Goal: Information Seeking & Learning: Learn about a topic

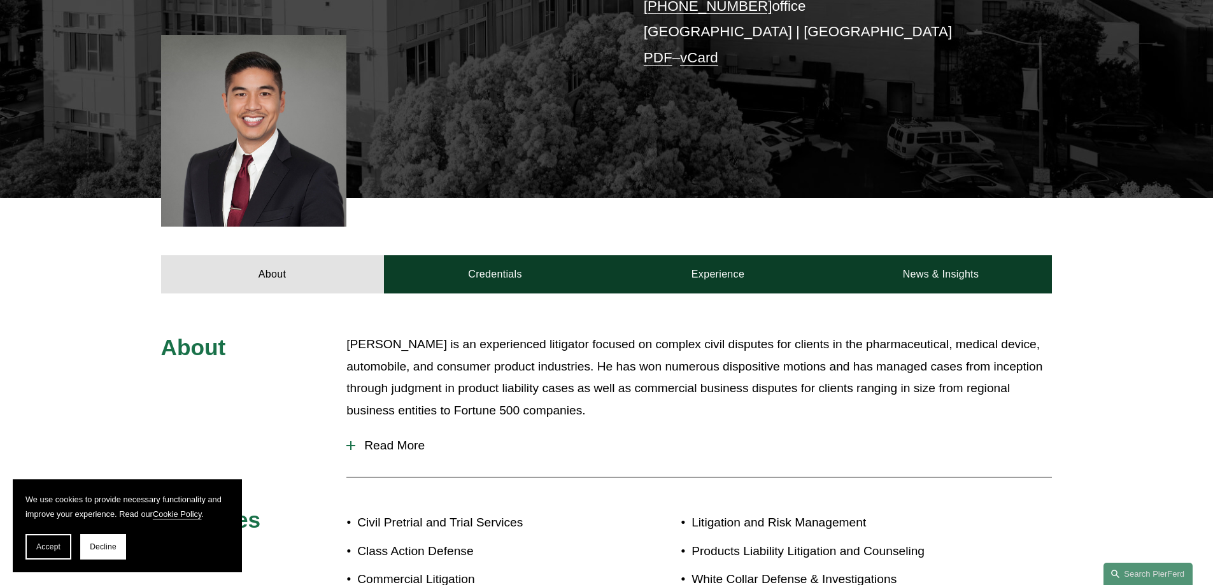
scroll to position [318, 0]
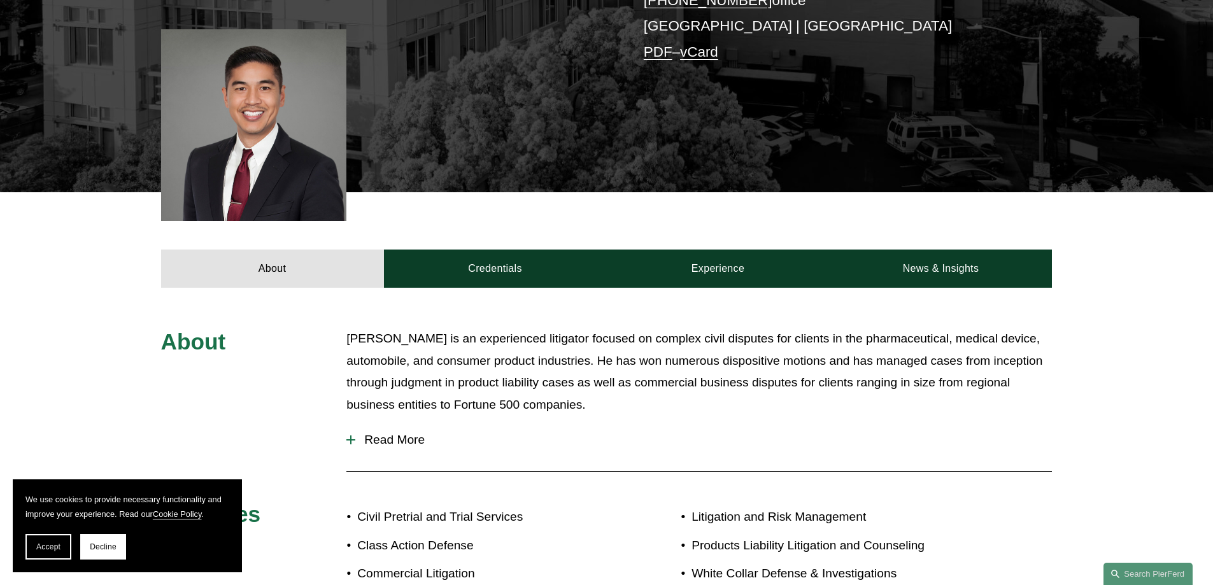
click at [652, 384] on p "[PERSON_NAME] is an experienced litigator focused on complex civil disputes for…" at bounding box center [698, 372] width 705 height 88
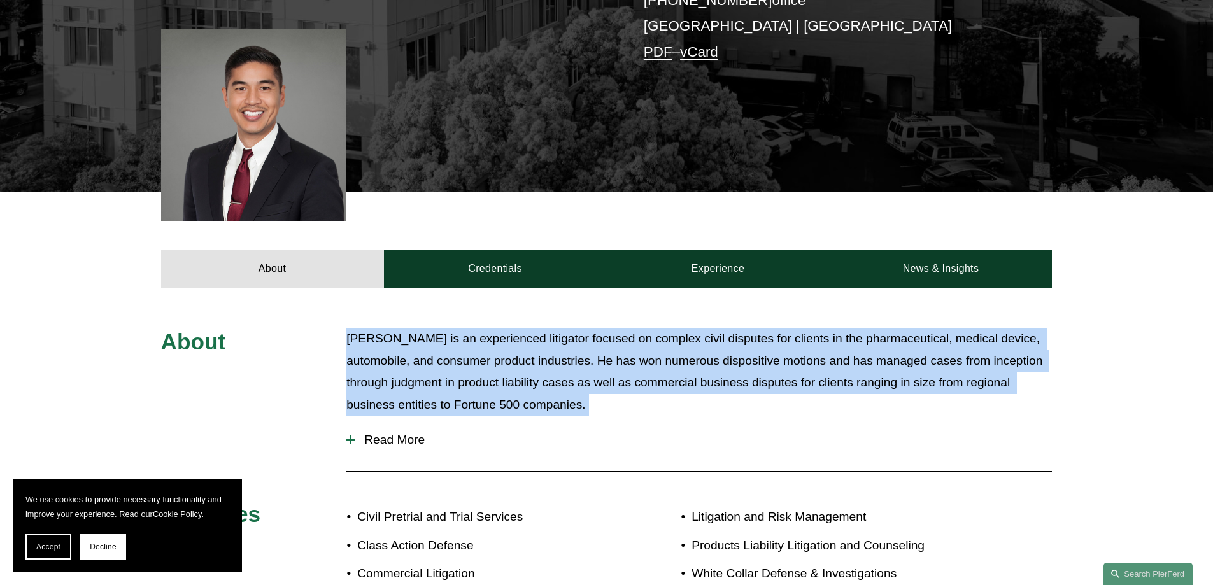
click at [652, 384] on p "[PERSON_NAME] is an experienced litigator focused on complex civil disputes for…" at bounding box center [698, 372] width 705 height 88
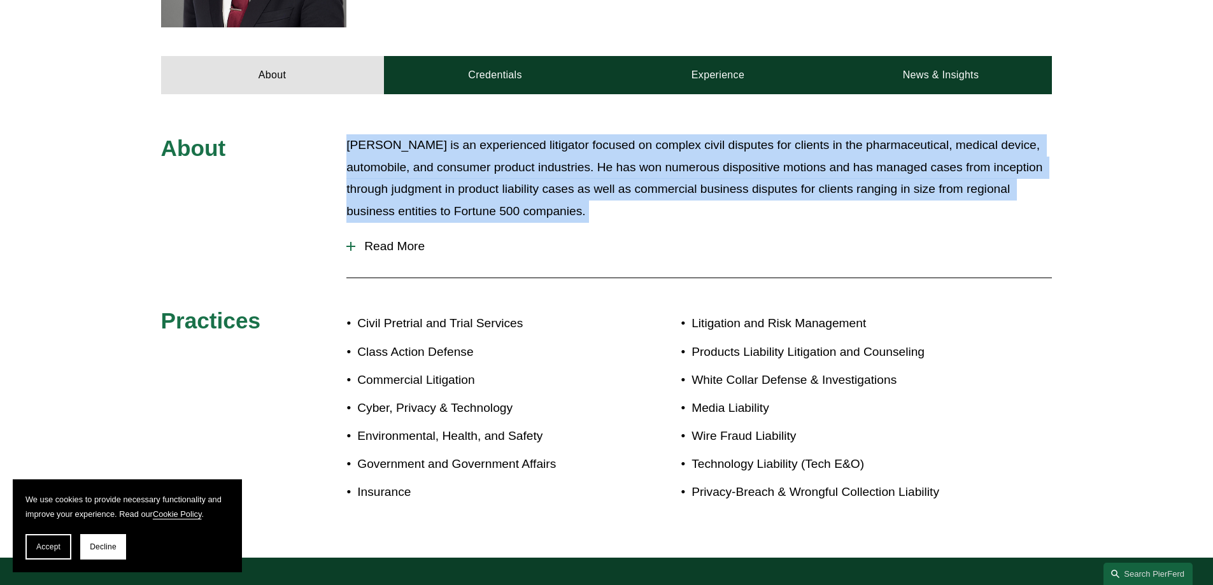
scroll to position [446, 0]
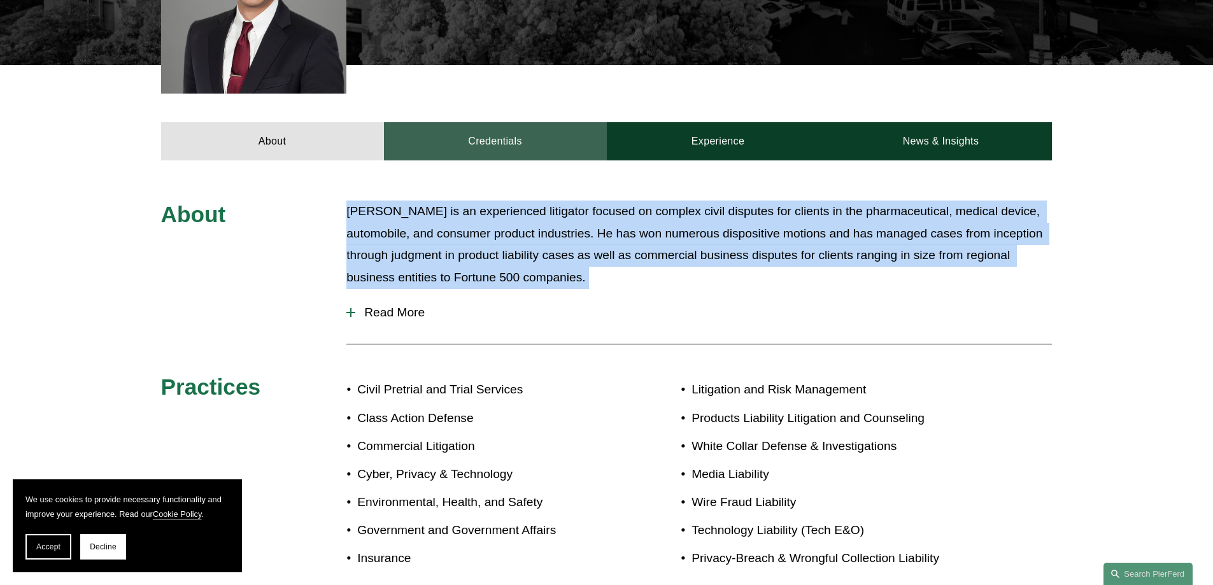
click at [520, 143] on link "Credentials" at bounding box center [495, 141] width 223 height 38
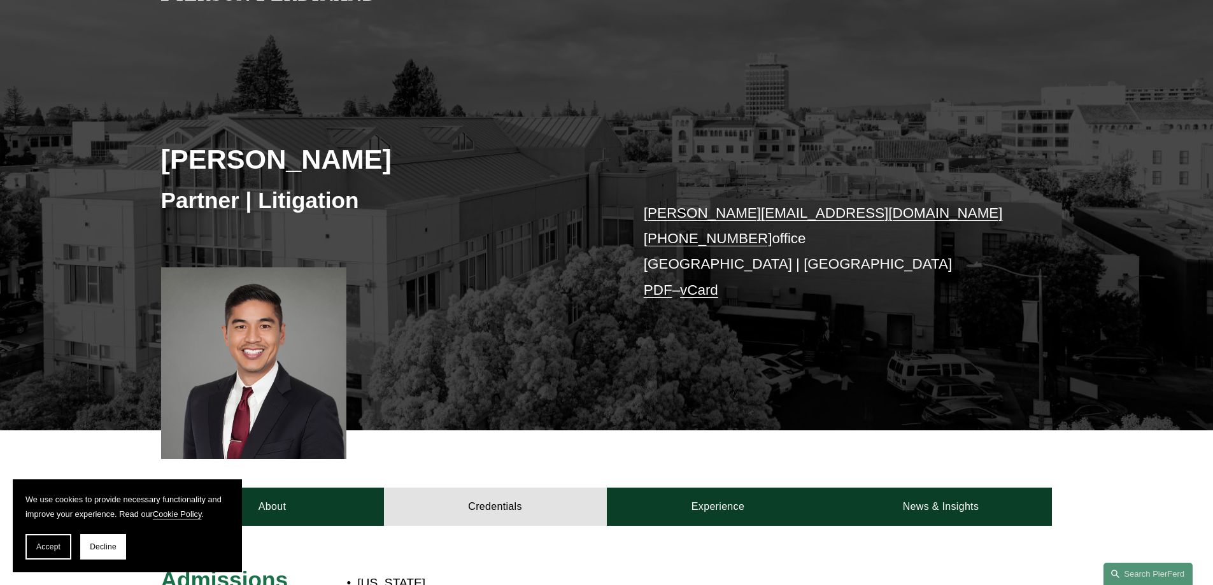
scroll to position [127, 0]
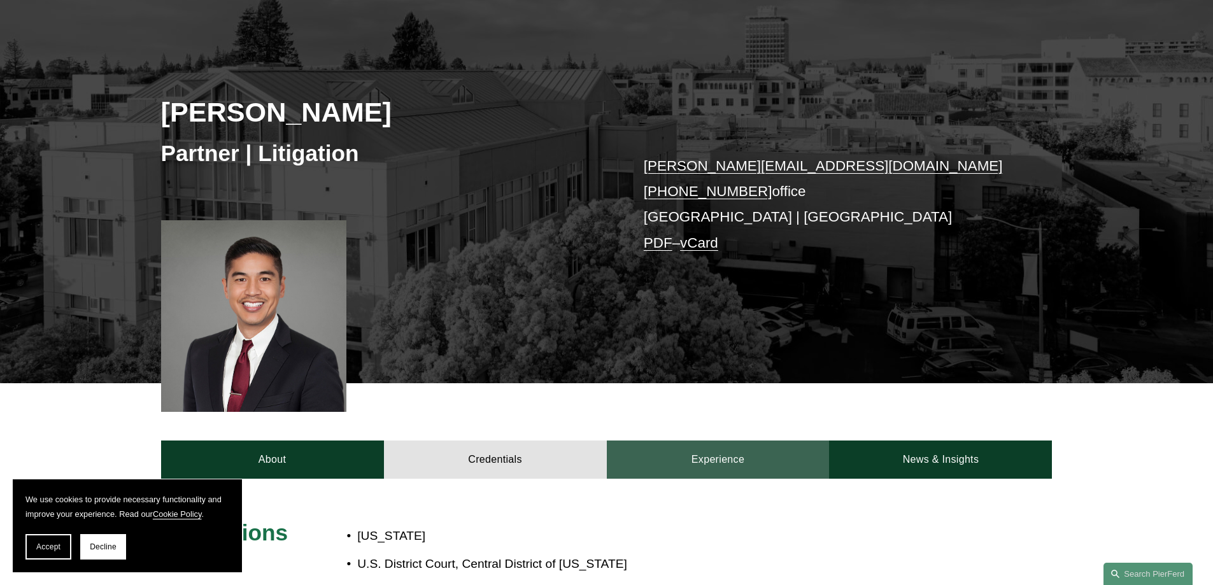
click at [734, 444] on link "Experience" at bounding box center [718, 460] width 223 height 38
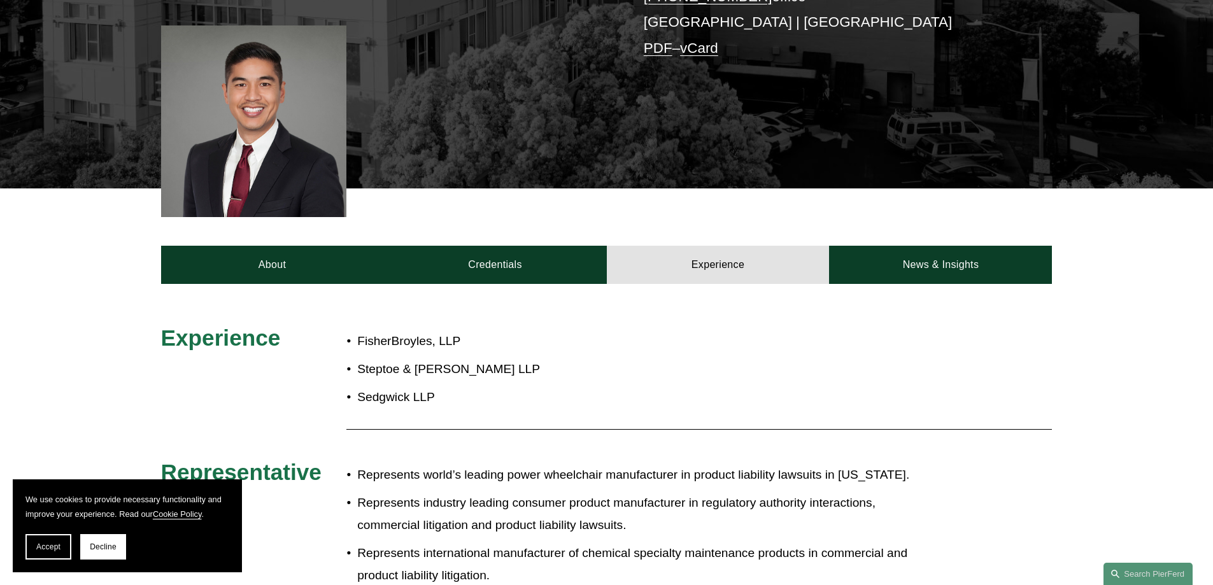
scroll to position [322, 0]
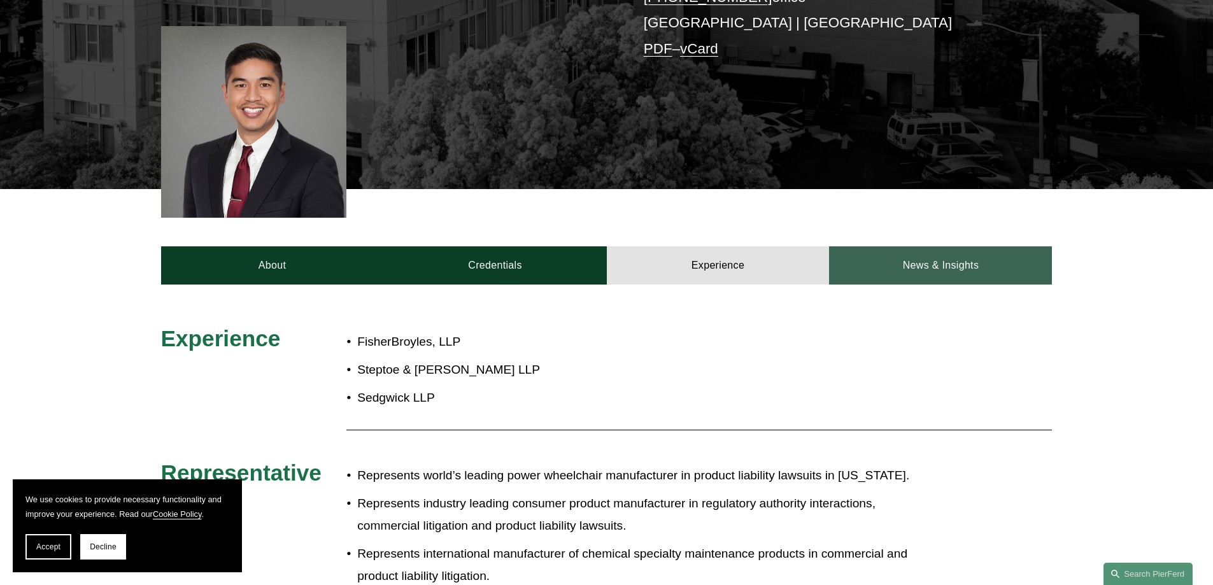
click at [891, 271] on link "News & Insights" at bounding box center [940, 265] width 223 height 38
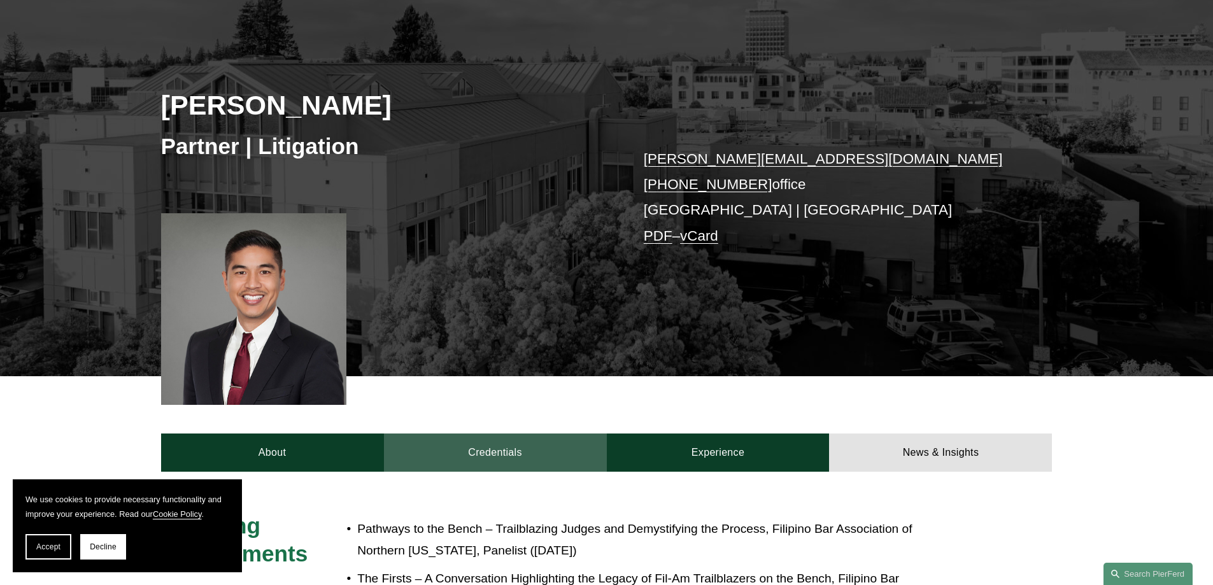
scroll to position [131, 0]
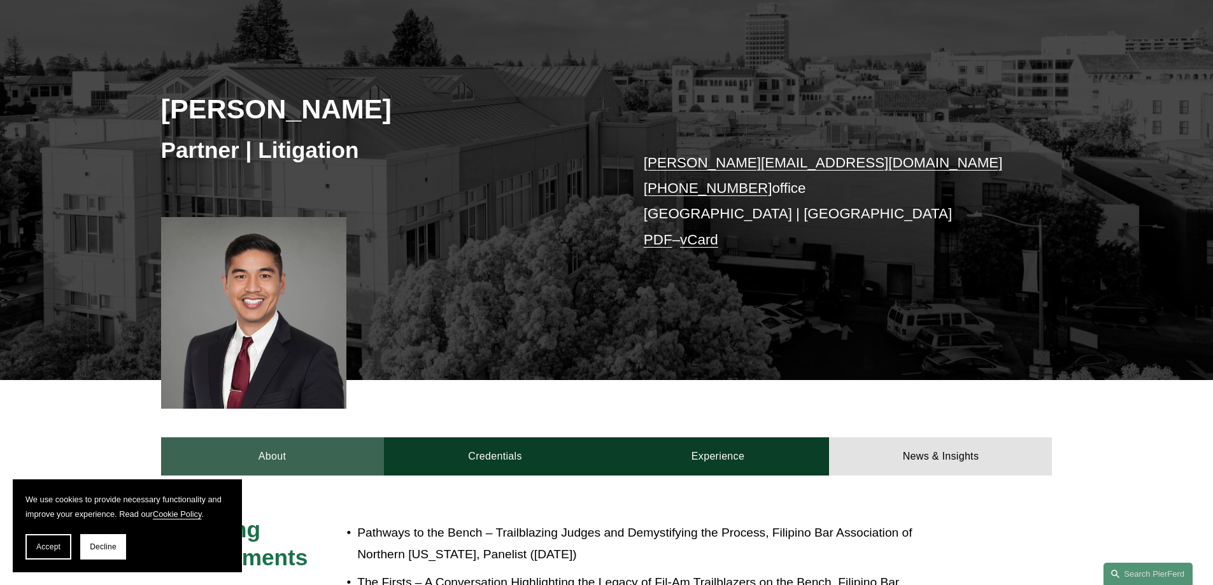
click at [334, 468] on link "About" at bounding box center [272, 456] width 223 height 38
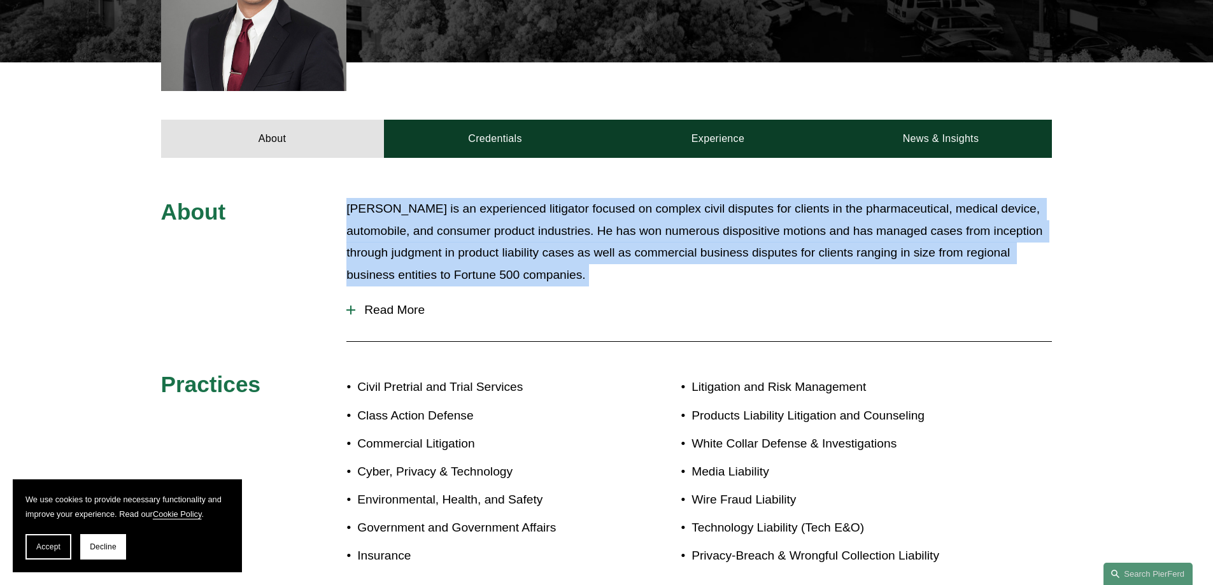
scroll to position [449, 0]
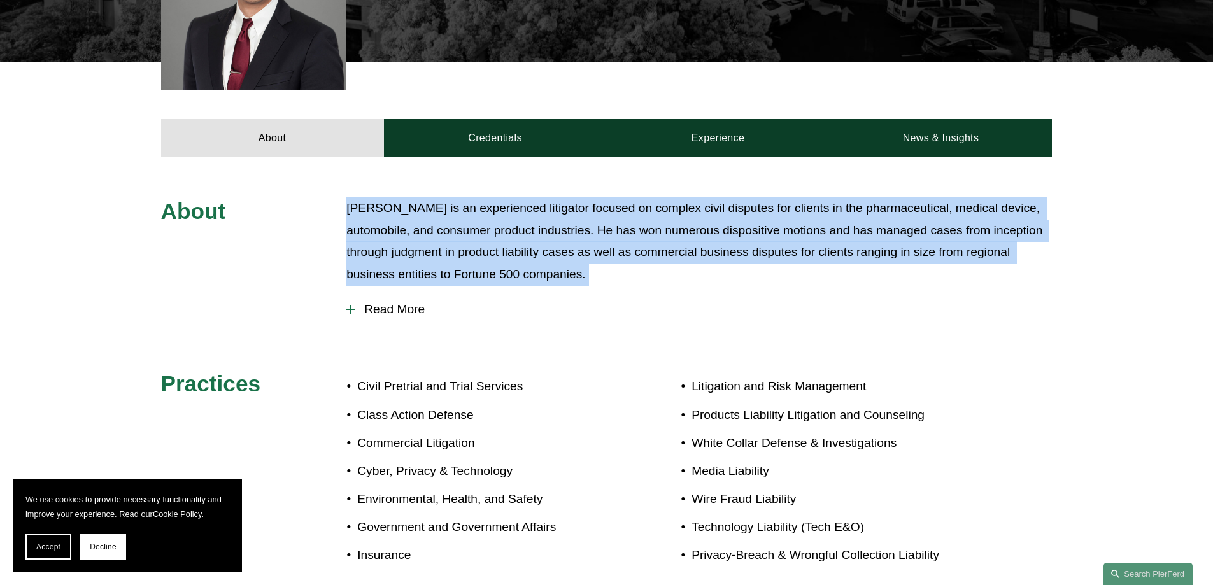
click at [685, 278] on p "[PERSON_NAME] is an experienced litigator focused on complex civil disputes for…" at bounding box center [698, 241] width 705 height 88
click at [714, 255] on p "[PERSON_NAME] is an experienced litigator focused on complex civil disputes for…" at bounding box center [698, 241] width 705 height 88
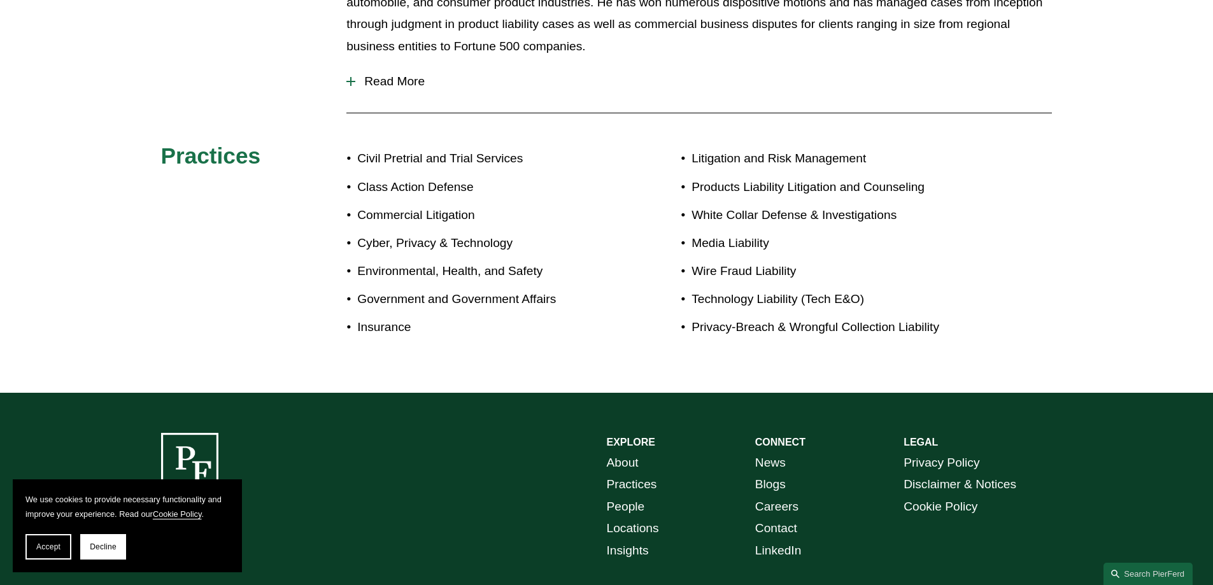
scroll to position [704, 0]
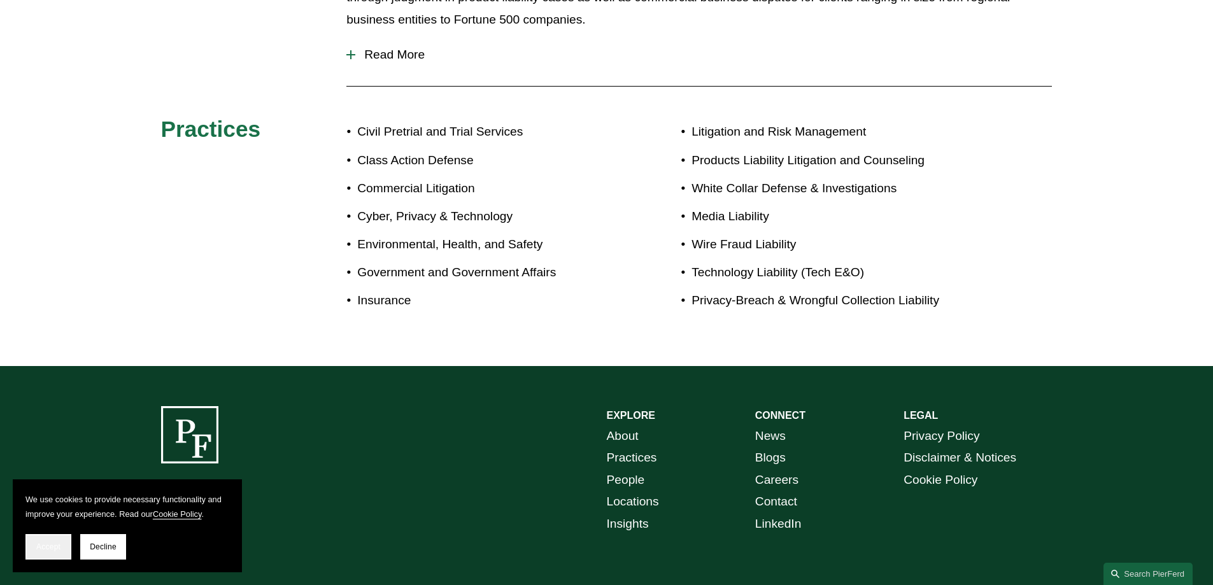
click at [50, 544] on span "Accept" at bounding box center [48, 546] width 24 height 9
